Goal: Information Seeking & Learning: Learn about a topic

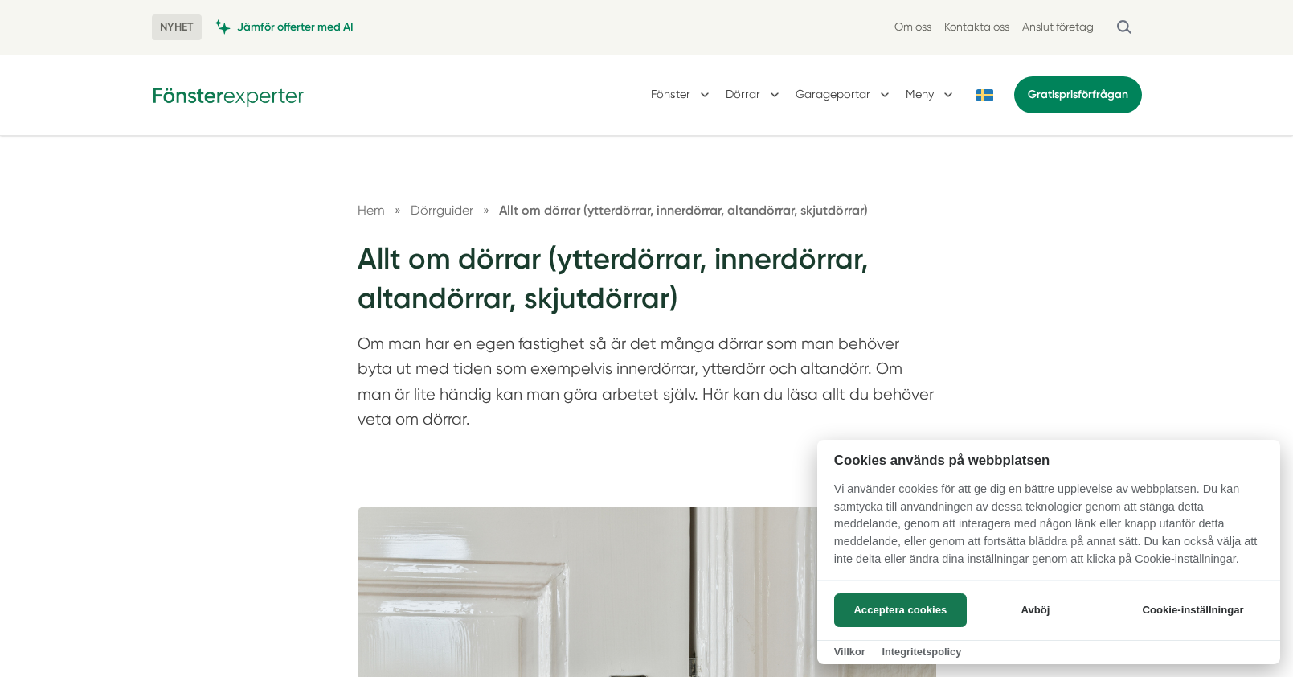
click at [745, 92] on div at bounding box center [646, 338] width 1293 height 677
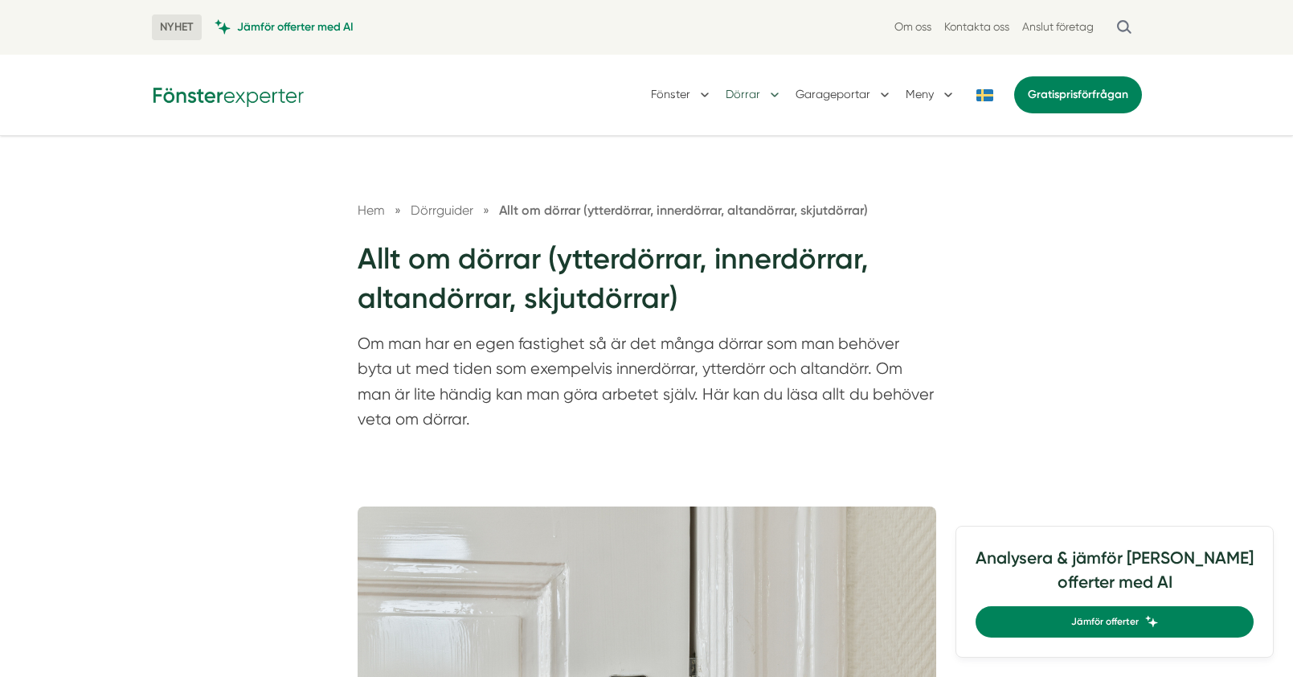
click at [779, 95] on button "Dörrar" at bounding box center [754, 95] width 57 height 42
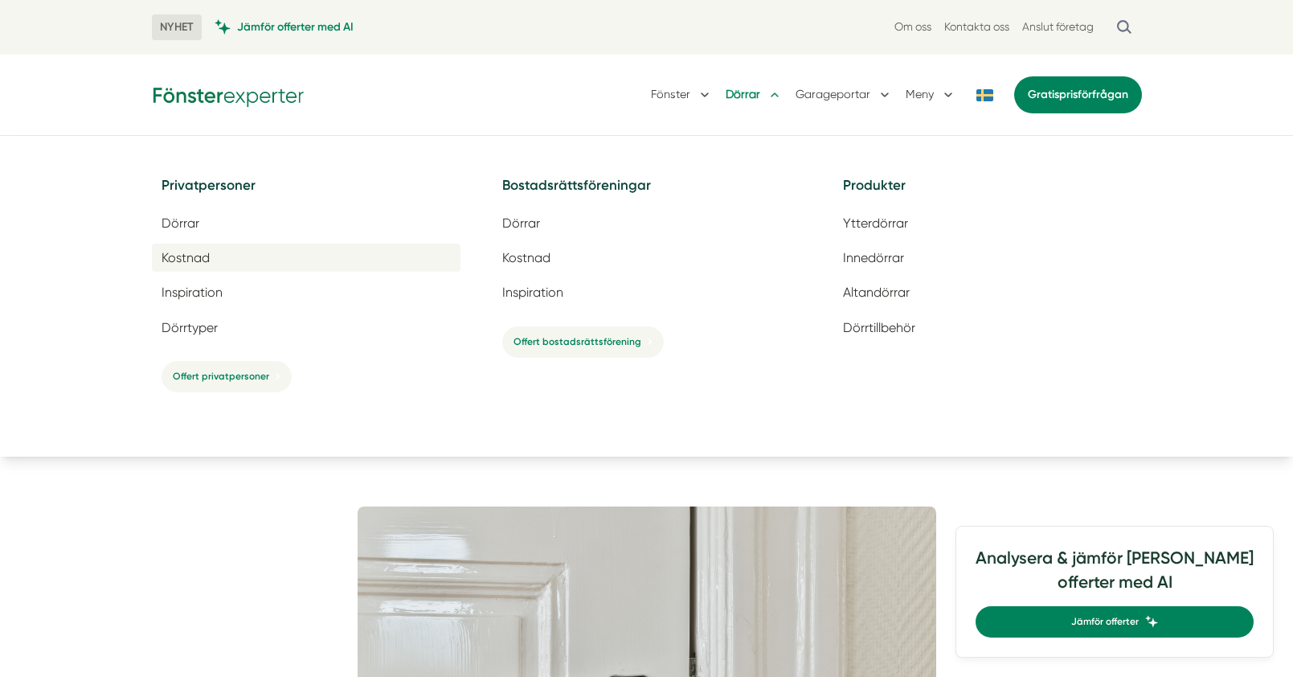
click at [186, 257] on span "Kostnad" at bounding box center [185, 257] width 48 height 15
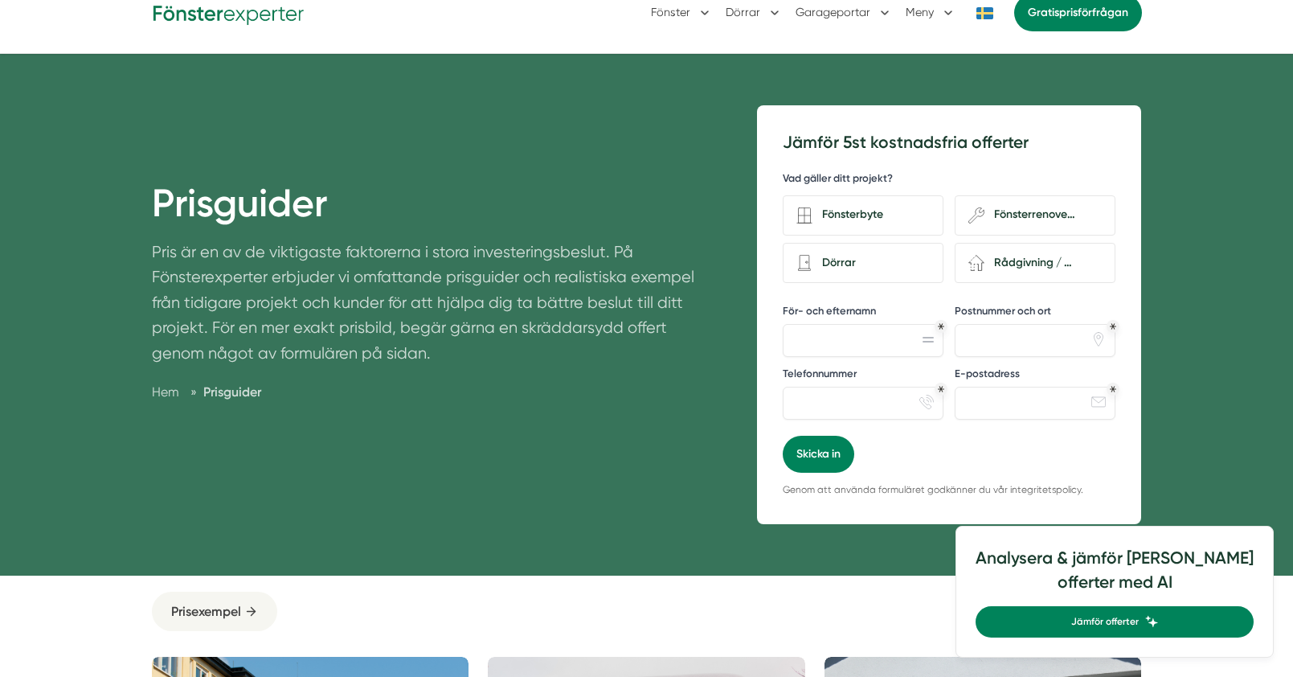
scroll to position [80, 0]
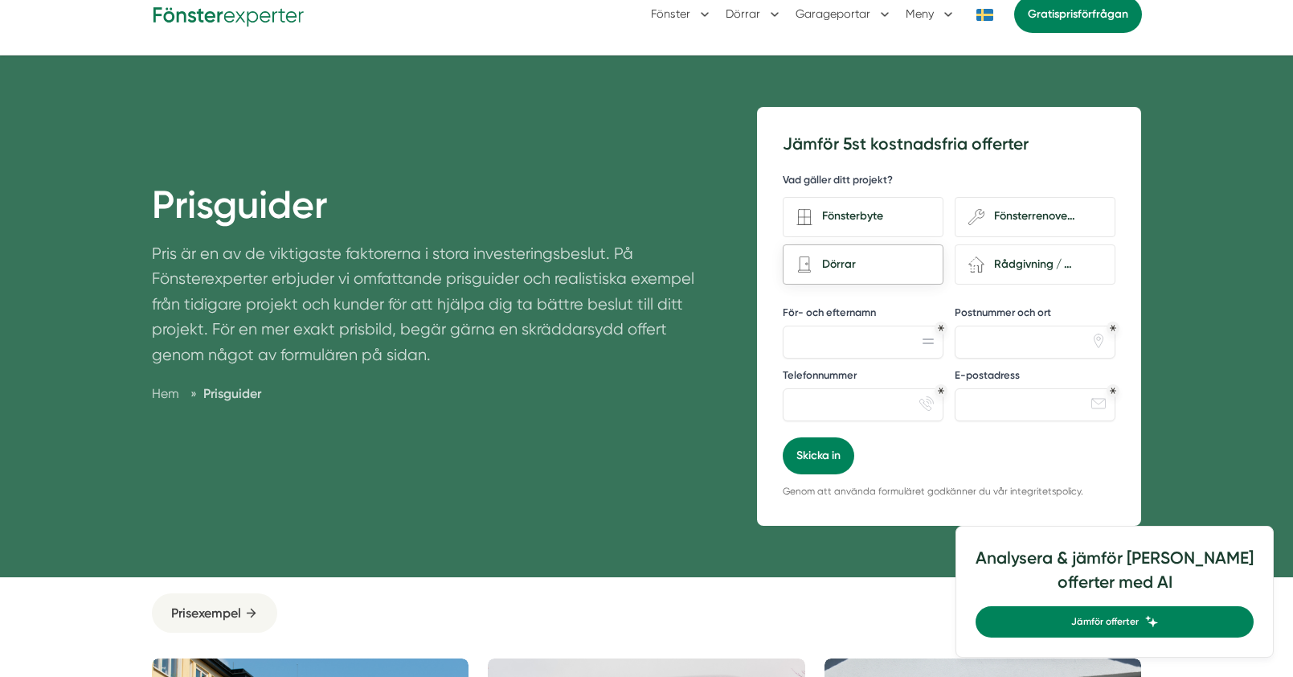
click at [920, 267] on div "Dörrar" at bounding box center [870, 265] width 117 height 22
click at [0, 0] on input "Dörrar" at bounding box center [0, 0] width 0 height 0
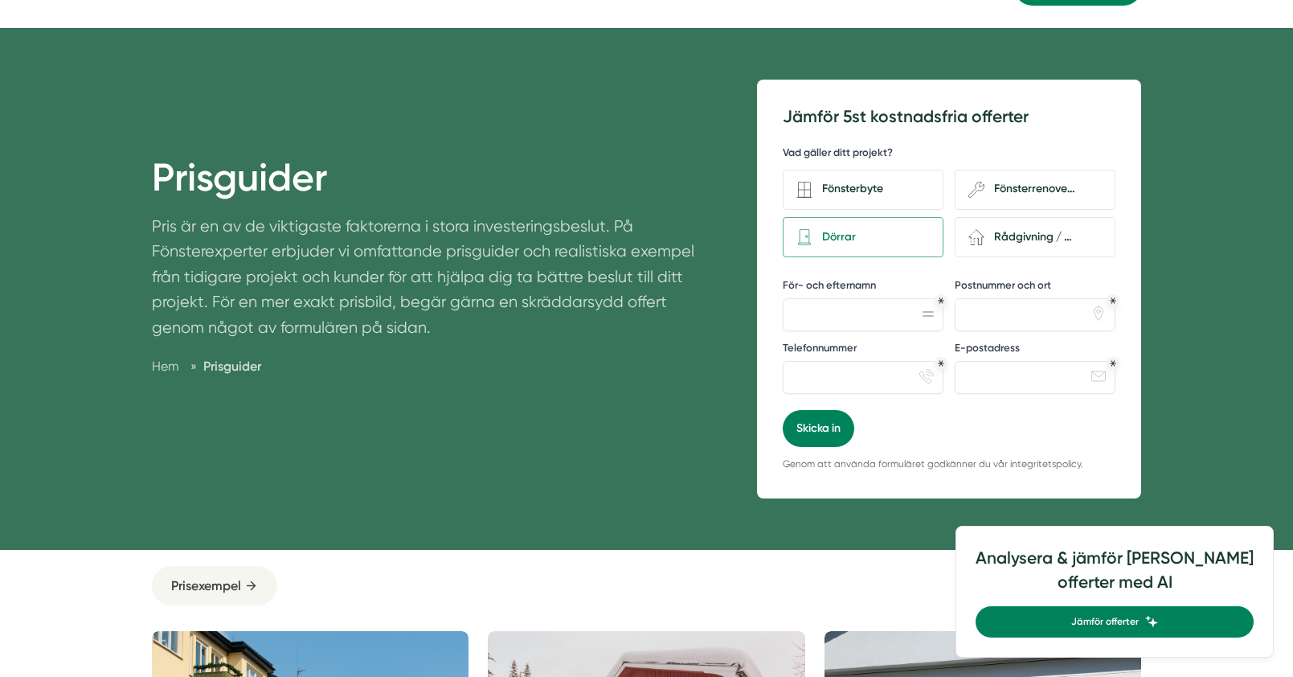
scroll to position [0, 0]
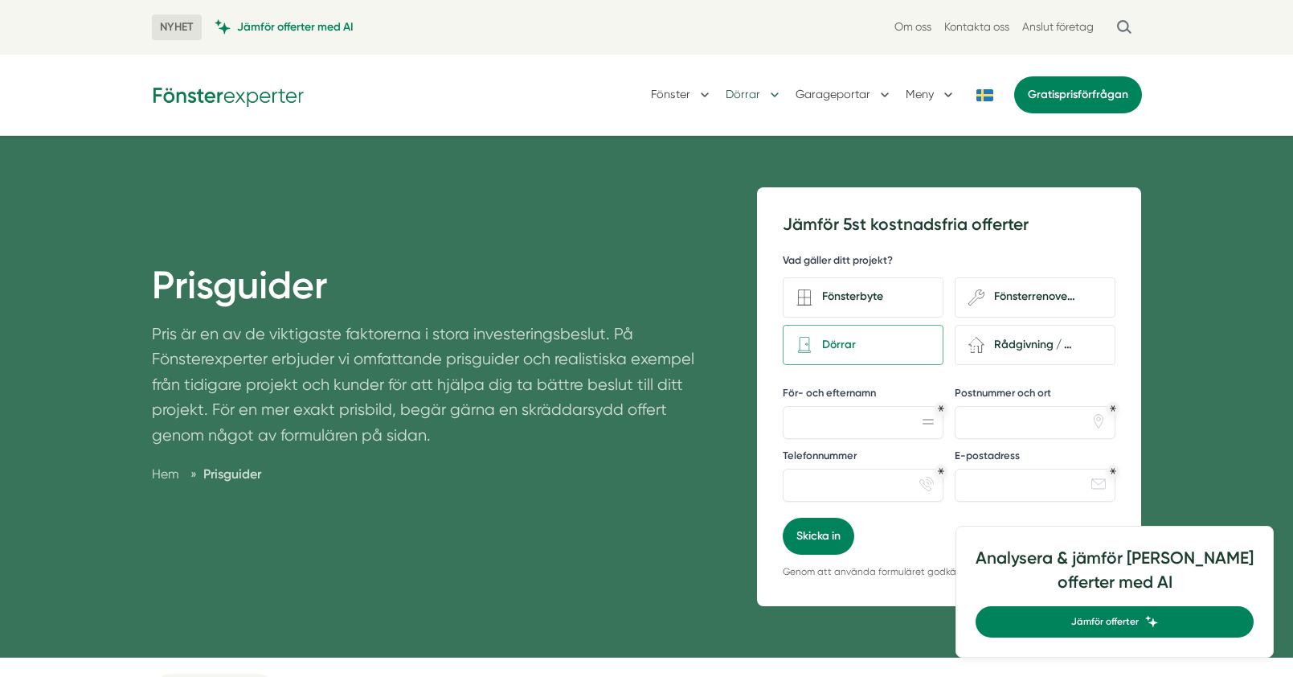
click at [770, 95] on button "Dörrar" at bounding box center [754, 95] width 57 height 42
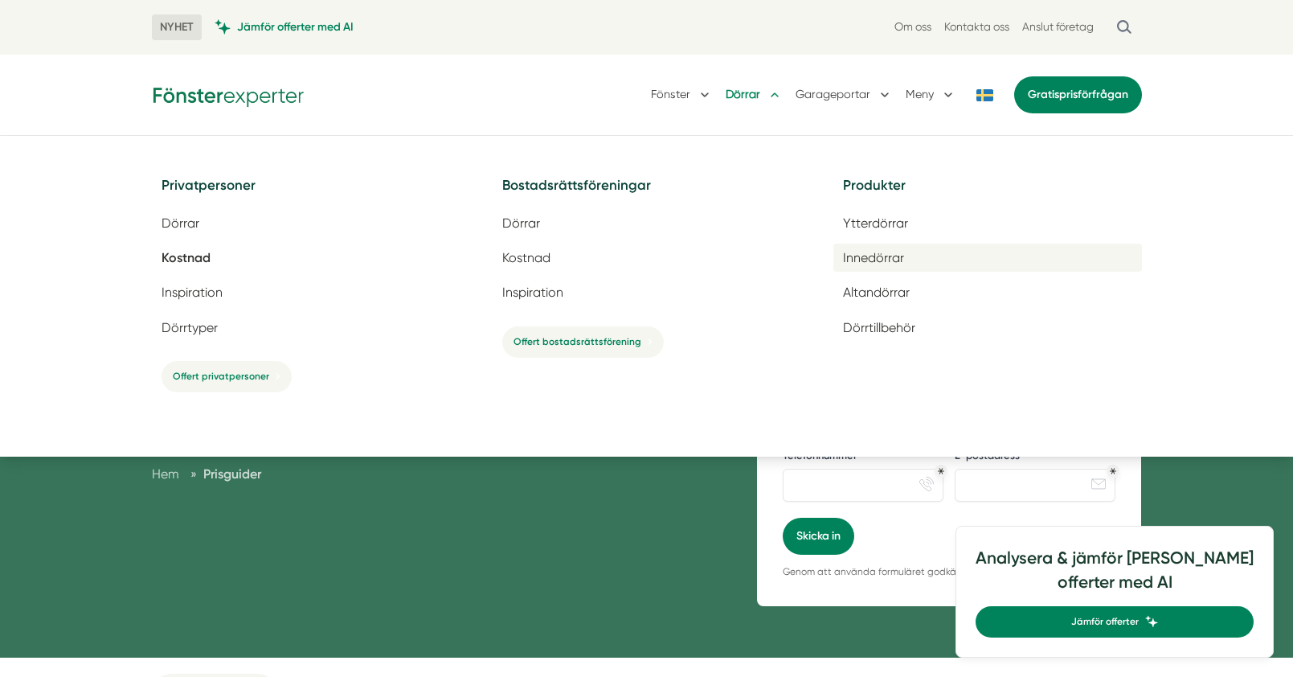
click at [888, 259] on span "Innedörrar" at bounding box center [873, 257] width 61 height 15
